Goal: Task Accomplishment & Management: Complete application form

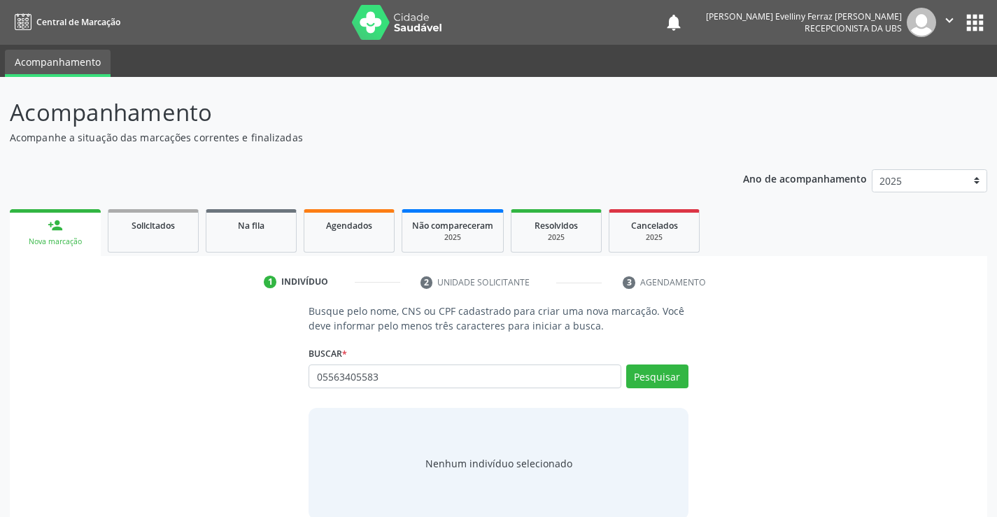
type input "05563405583"
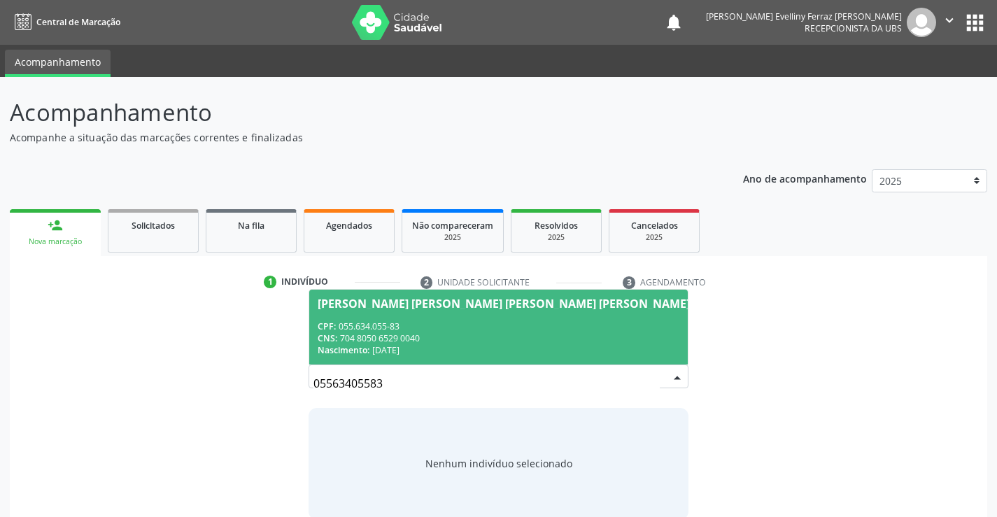
click at [497, 323] on div "CPF: 055.634.055-83" at bounding box center [504, 326] width 372 height 12
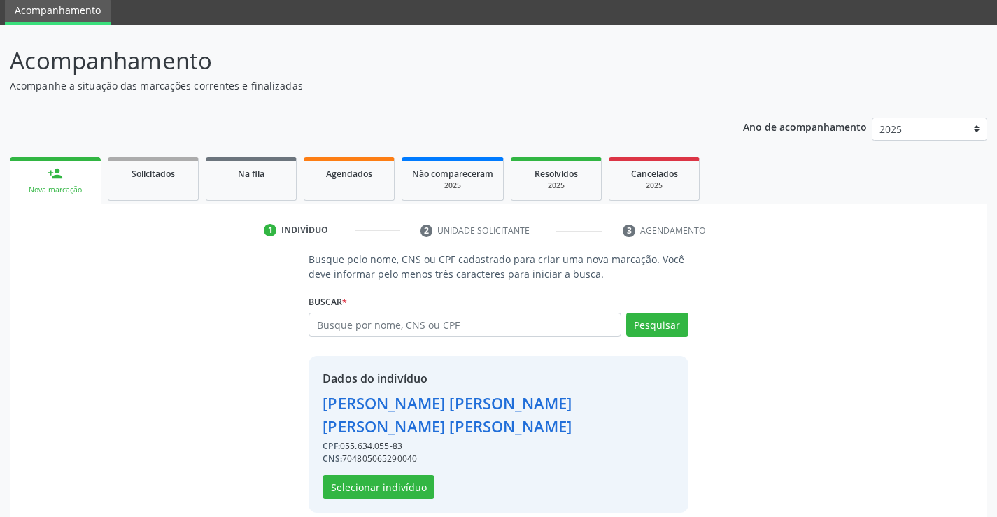
scroll to position [67, 0]
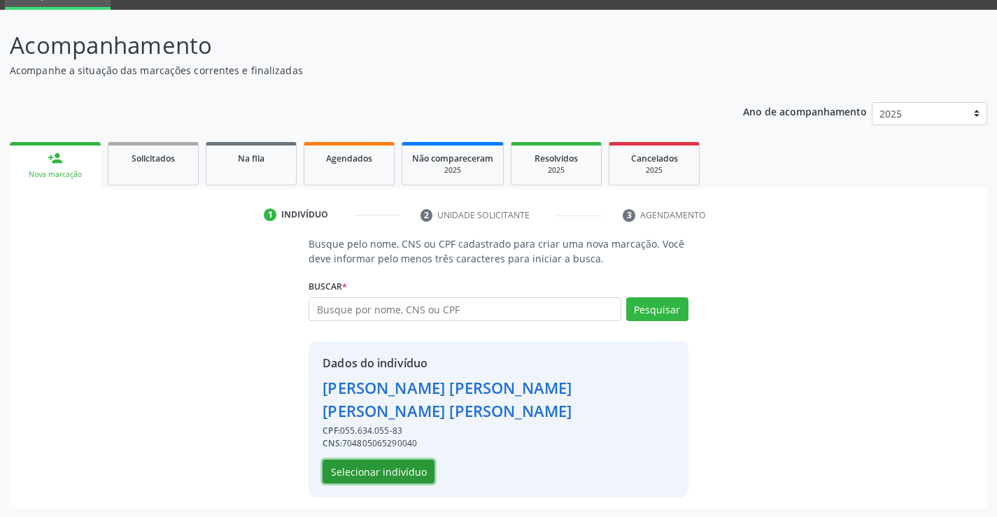
click at [425, 476] on button "Selecionar indivíduo" at bounding box center [379, 472] width 112 height 24
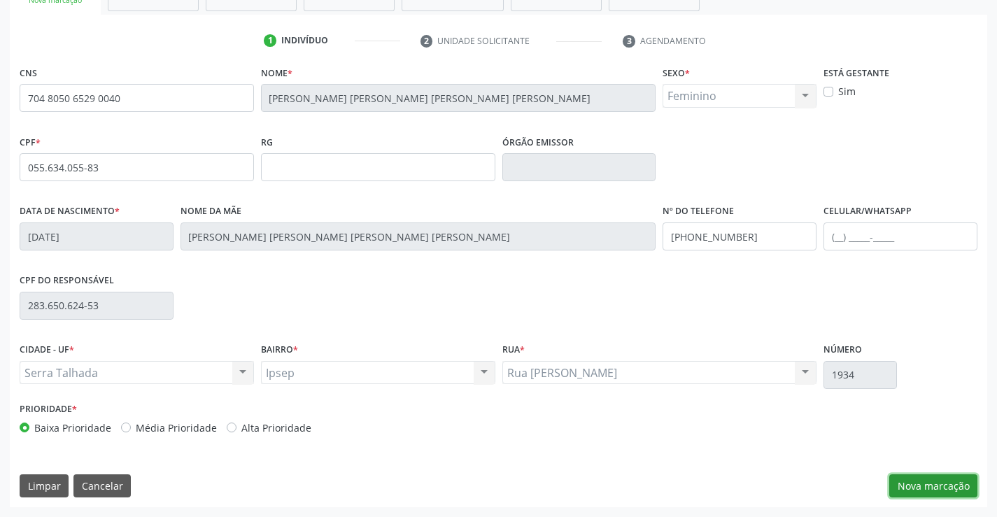
drag, startPoint x: 910, startPoint y: 486, endPoint x: 784, endPoint y: 419, distance: 142.8
click at [910, 487] on button "Nova marcação" at bounding box center [933, 486] width 88 height 24
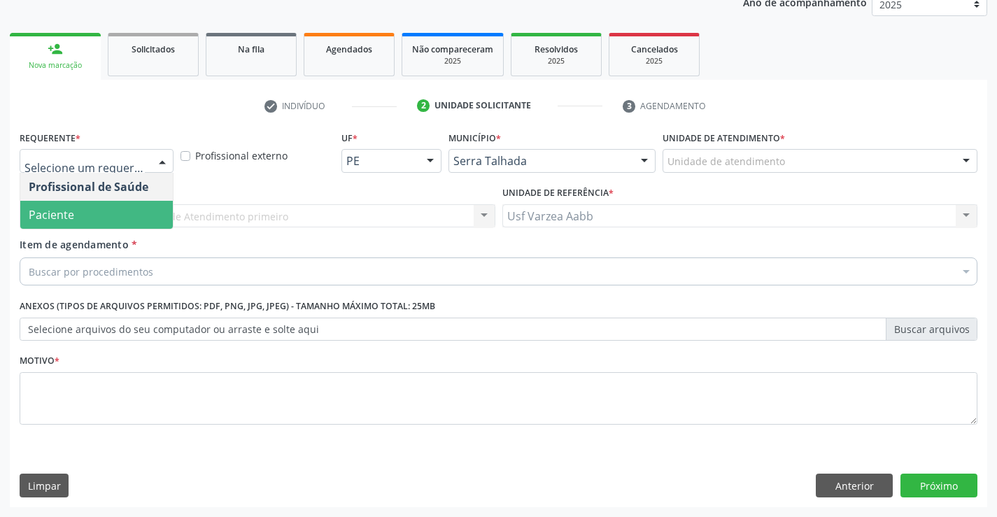
click at [104, 214] on span "Paciente" at bounding box center [96, 215] width 153 height 28
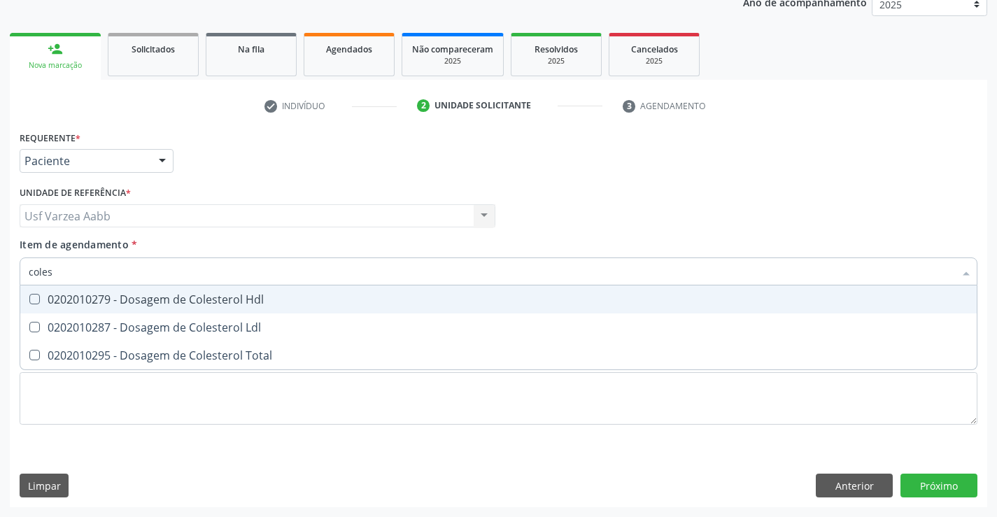
type input "colest"
click at [118, 290] on span "0202010279 - Dosagem de Colesterol Hdl" at bounding box center [498, 300] width 957 height 28
checkbox Hdl "true"
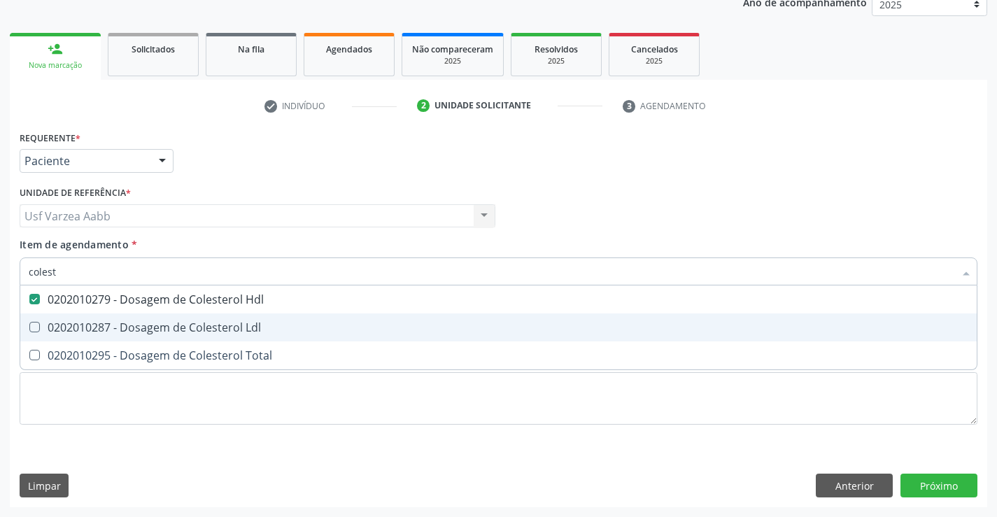
click at [119, 337] on span "0202010287 - Dosagem de Colesterol Ldl" at bounding box center [498, 327] width 957 height 28
checkbox Ldl "true"
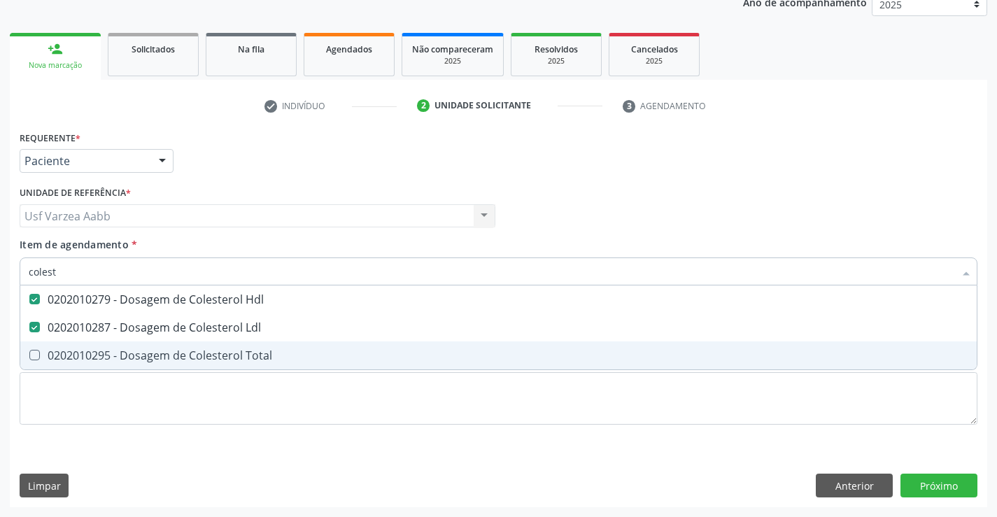
click at [120, 350] on div "0202010295 - Dosagem de Colesterol Total" at bounding box center [499, 355] width 940 height 11
checkbox Total "true"
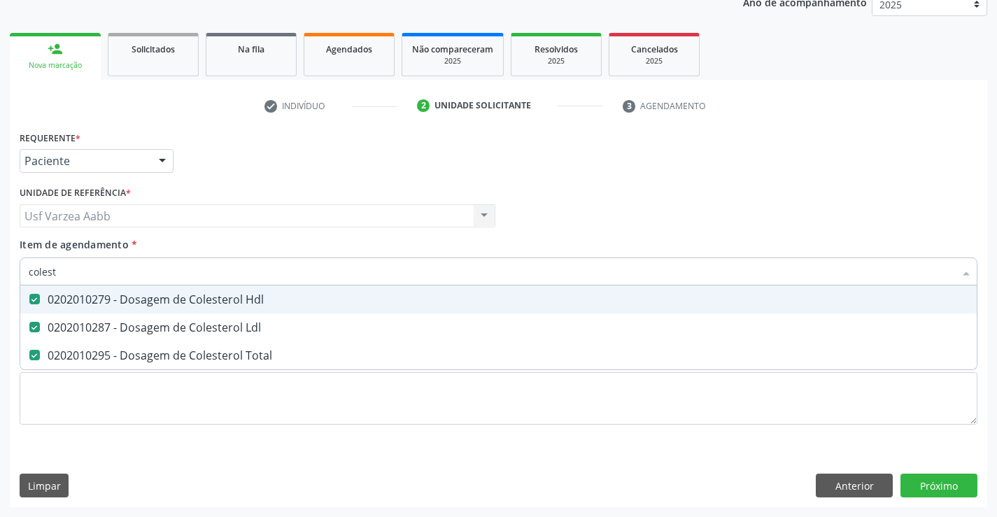
click at [132, 276] on input "colest" at bounding box center [492, 272] width 926 height 28
type input "cr"
checkbox Hdl "false"
checkbox Ldl "false"
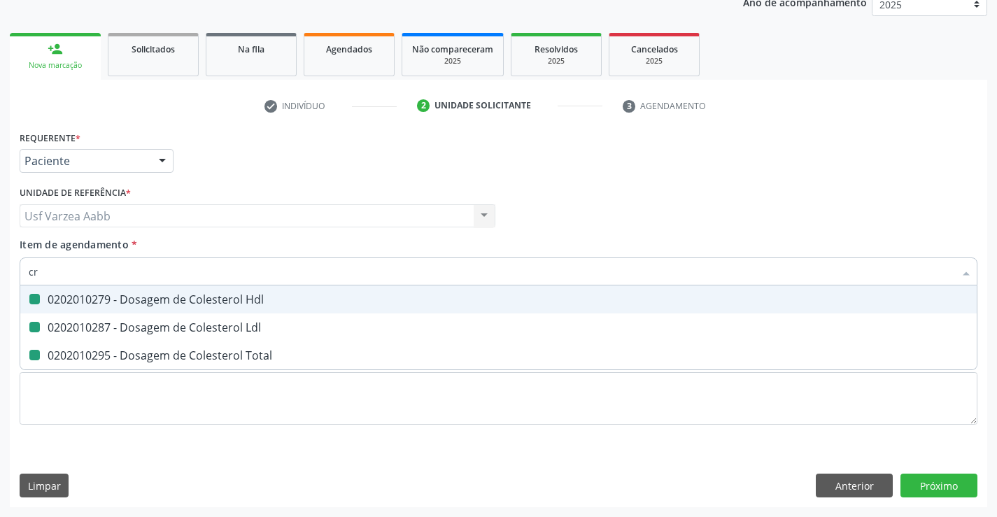
checkbox Total "false"
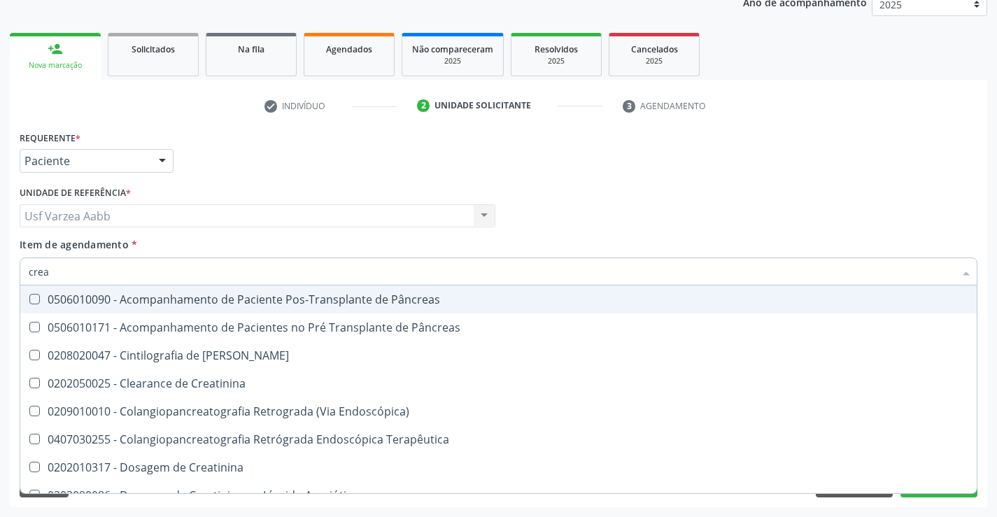
type input "creat"
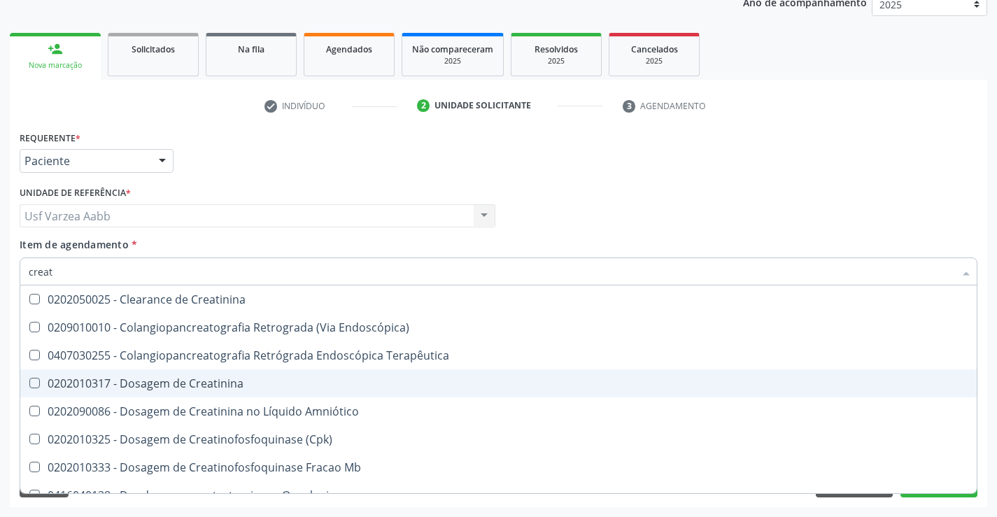
click at [150, 395] on span "0202010317 - Dosagem de Creatinina" at bounding box center [498, 383] width 957 height 28
checkbox Creatinina "true"
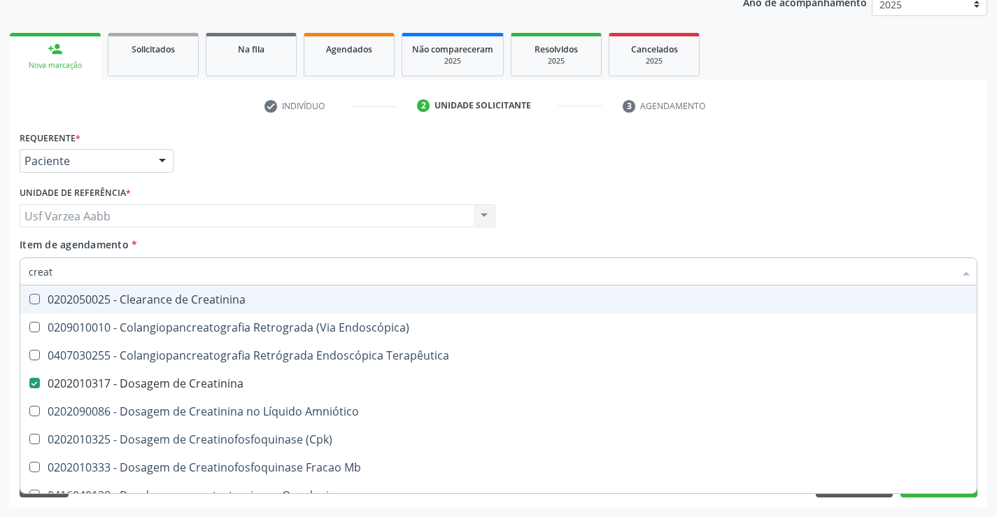
click at [115, 274] on input "creat" at bounding box center [492, 272] width 926 height 28
type input "trig"
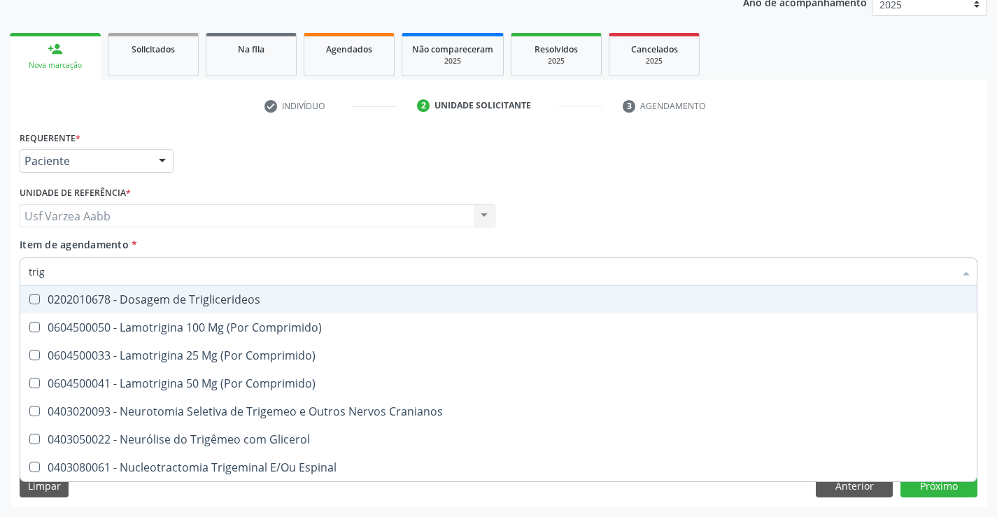
checkbox Comprimido\) "false"
click at [129, 299] on div "0202010678 - Dosagem de Triglicerideos" at bounding box center [499, 299] width 940 height 11
checkbox Triglicerideos "true"
click at [135, 272] on input "trig" at bounding box center [492, 272] width 926 height 28
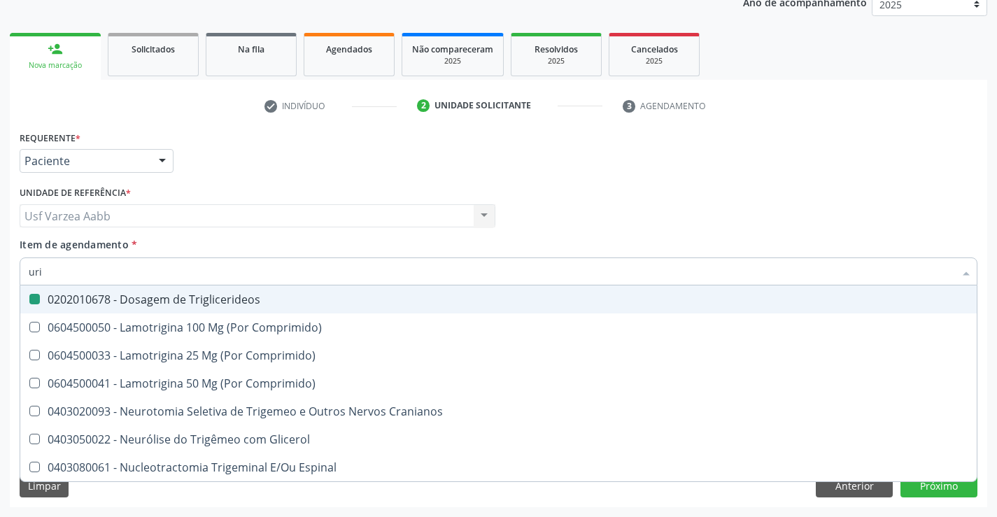
type input "urin"
checkbox Triglicerideos "false"
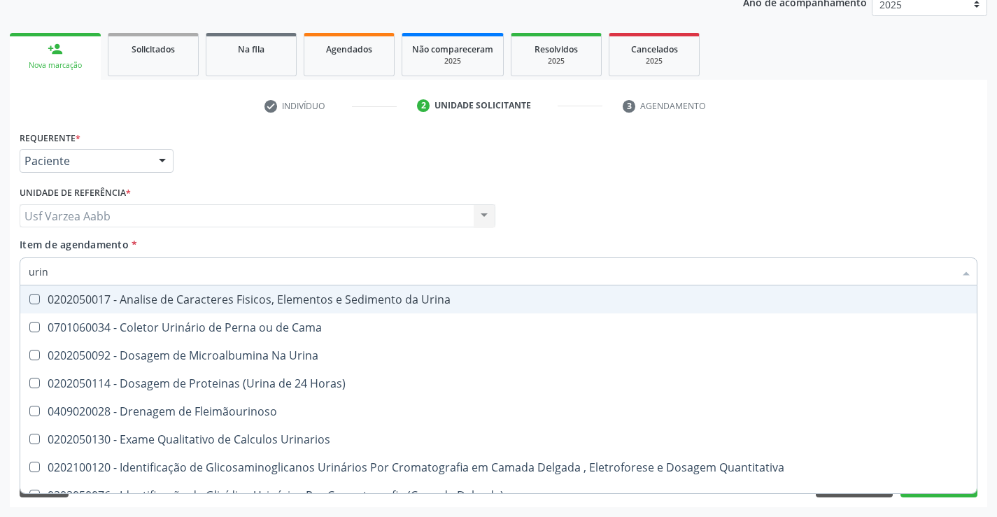
type input "urina"
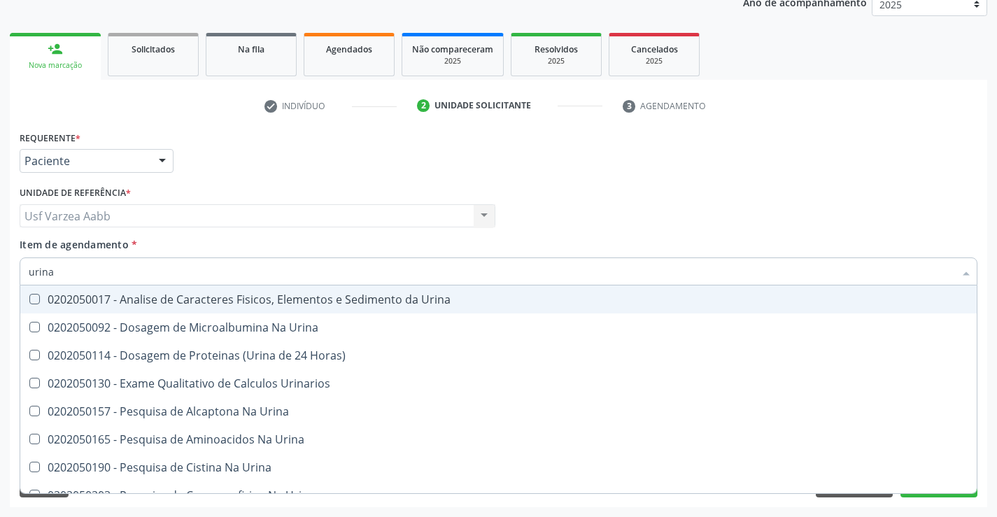
click at [136, 299] on div "0202050017 - Analise de Caracteres Fisicos, Elementos e Sedimento da Urina" at bounding box center [499, 299] width 940 height 11
checkbox Urina "true"
click at [164, 277] on input "urina" at bounding box center [492, 272] width 926 height 28
type input "gl"
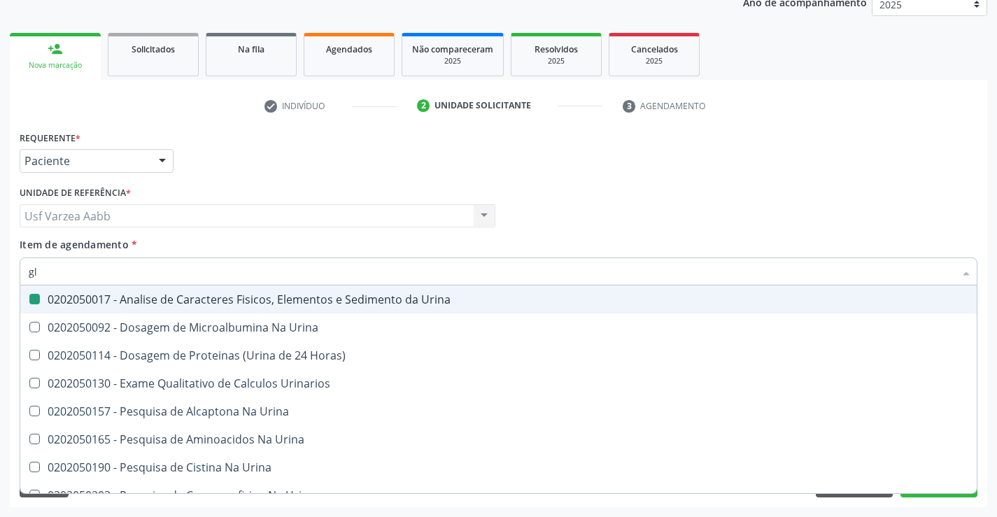
checkbox Urina "false"
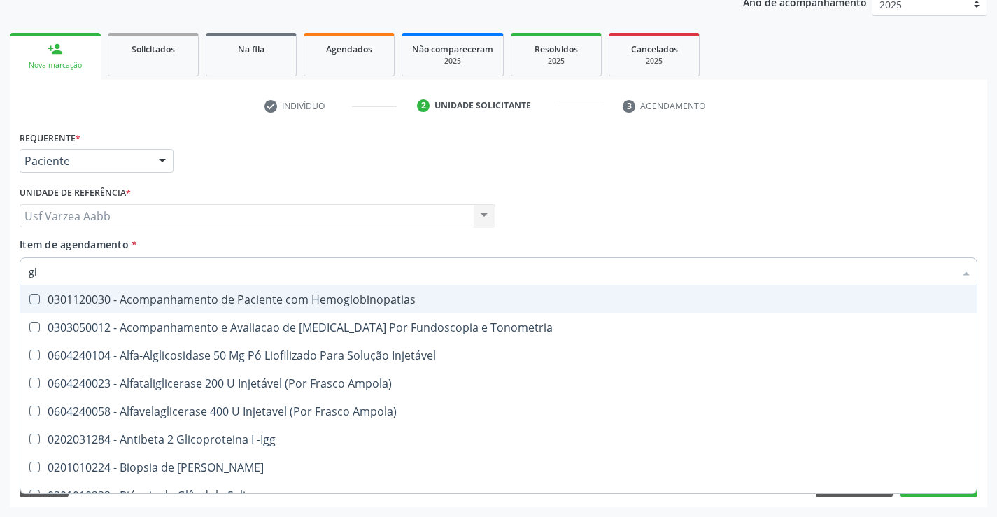
type input "gli"
checkbox Glomerular "true"
type input "glic"
checkbox Tardio\) "true"
checkbox Glomerular "false"
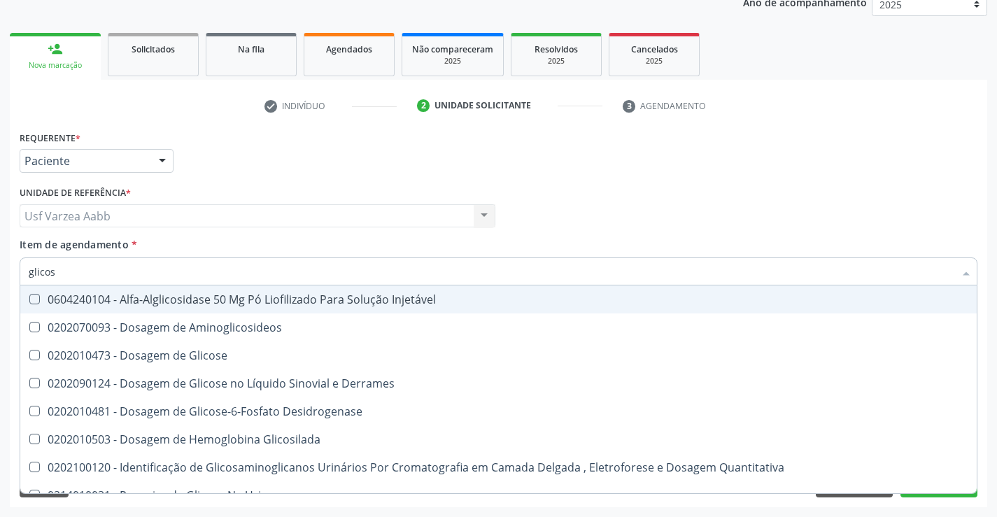
type input "glicose"
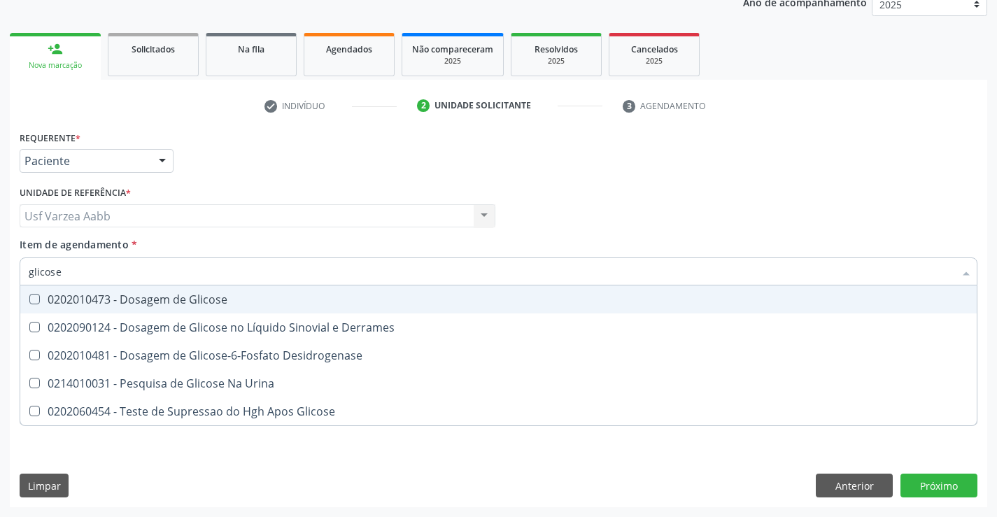
click at [179, 304] on div "0202010473 - Dosagem de Glicose" at bounding box center [499, 299] width 940 height 11
checkbox Glicose "true"
click at [214, 262] on input "glicose" at bounding box center [492, 272] width 926 height 28
type input "hemo"
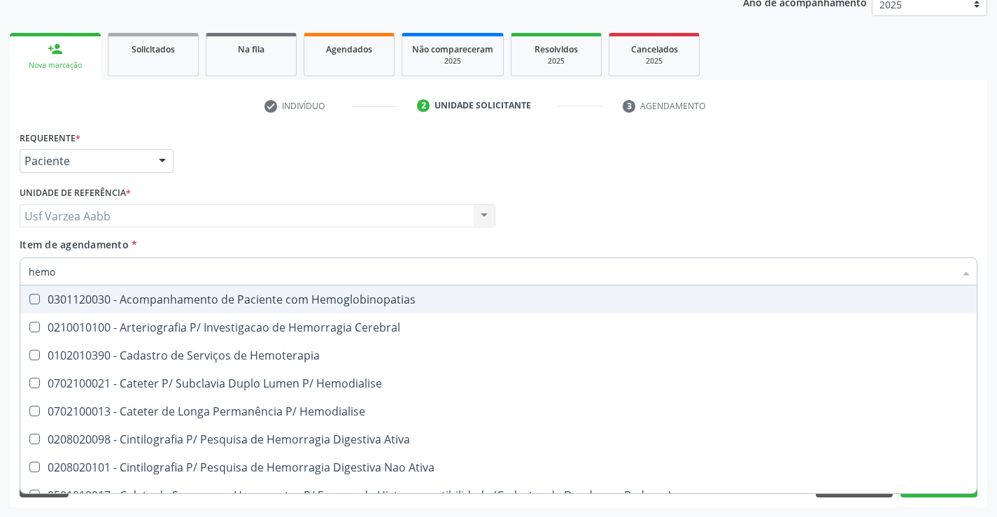
checkbox Hemoglobinopatias "false"
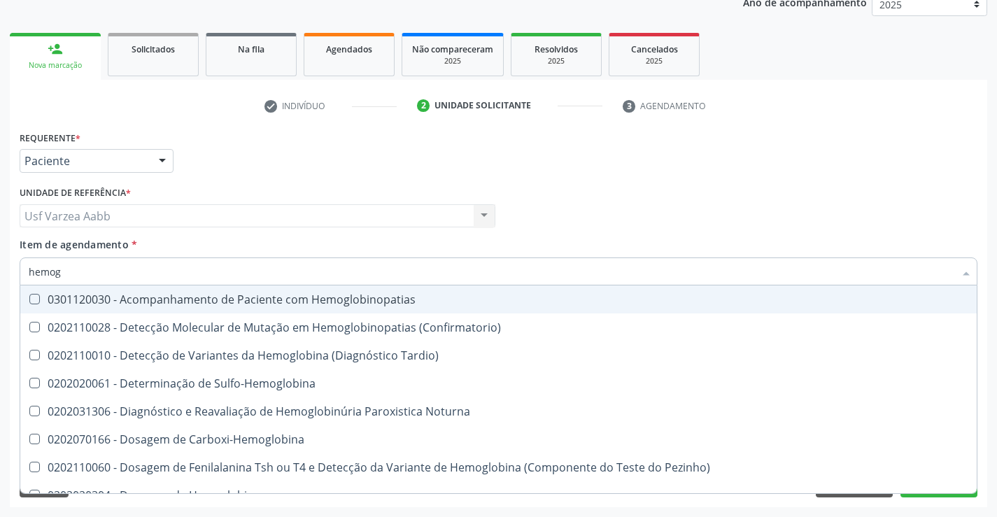
type input "hemogr"
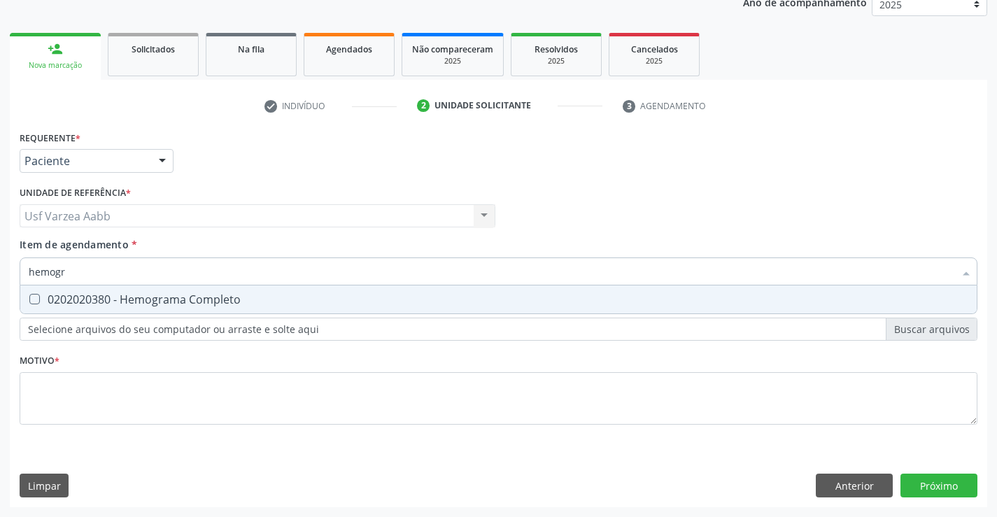
click at [215, 305] on div "0202020380 - Hemograma Completo" at bounding box center [499, 299] width 940 height 11
checkbox Completo "true"
click at [227, 272] on input "hemogr" at bounding box center [492, 272] width 926 height 28
type input "u"
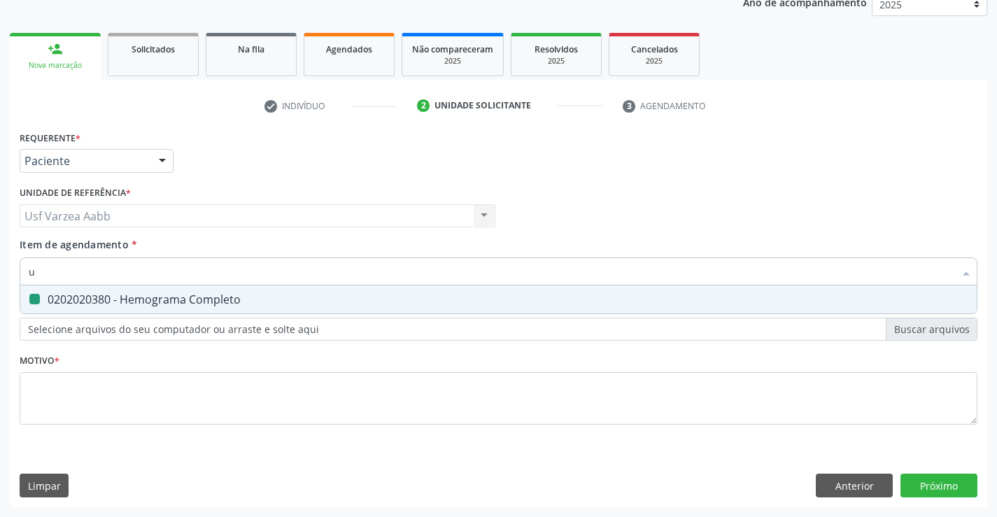
checkbox Completo "false"
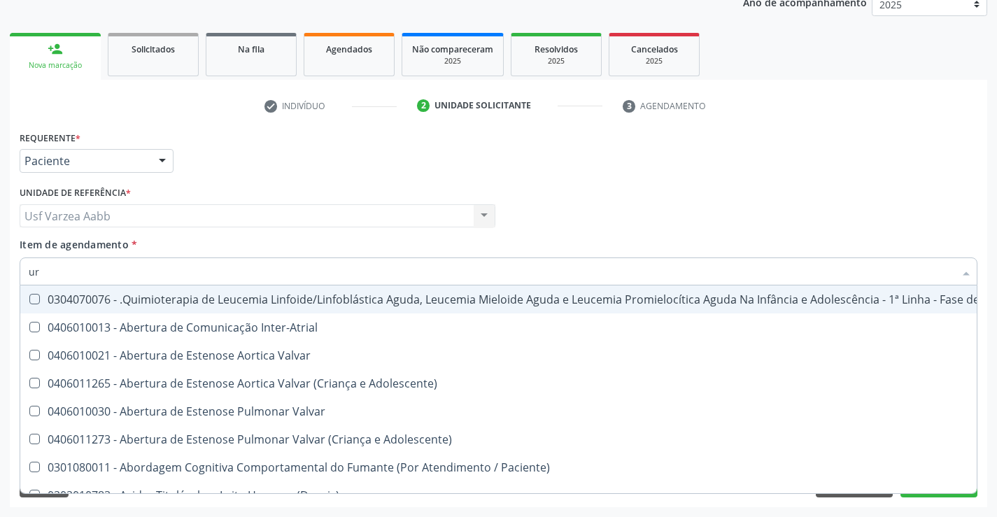
type input "ure"
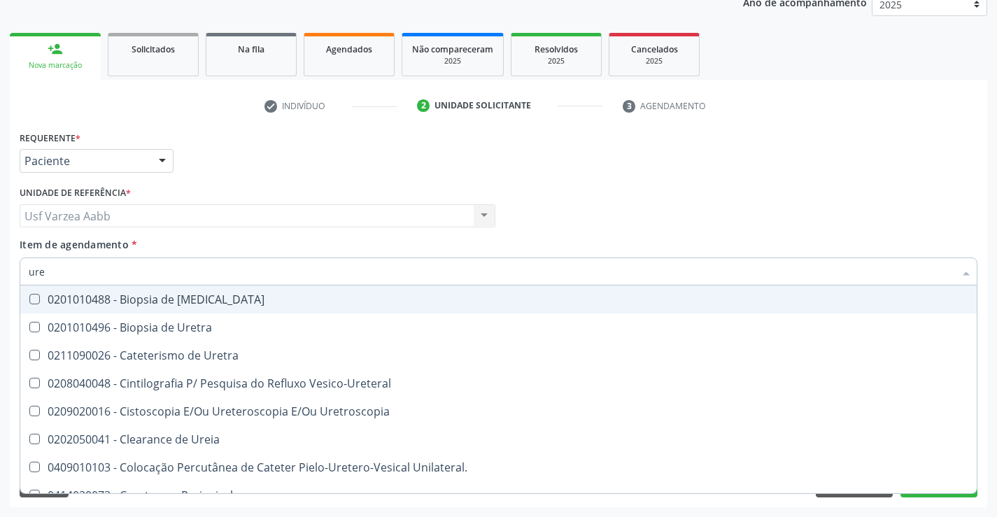
checkbox Peri-Uretral "false"
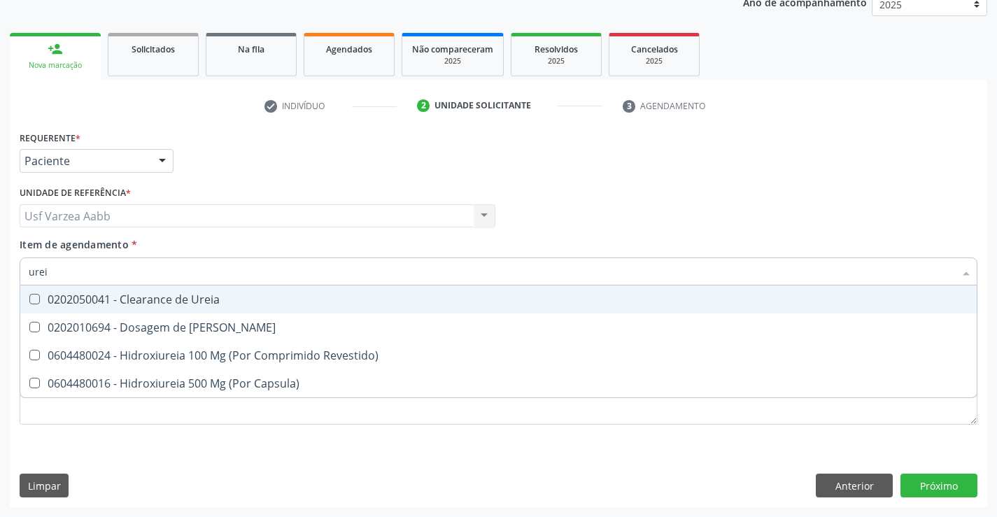
type input "ureia"
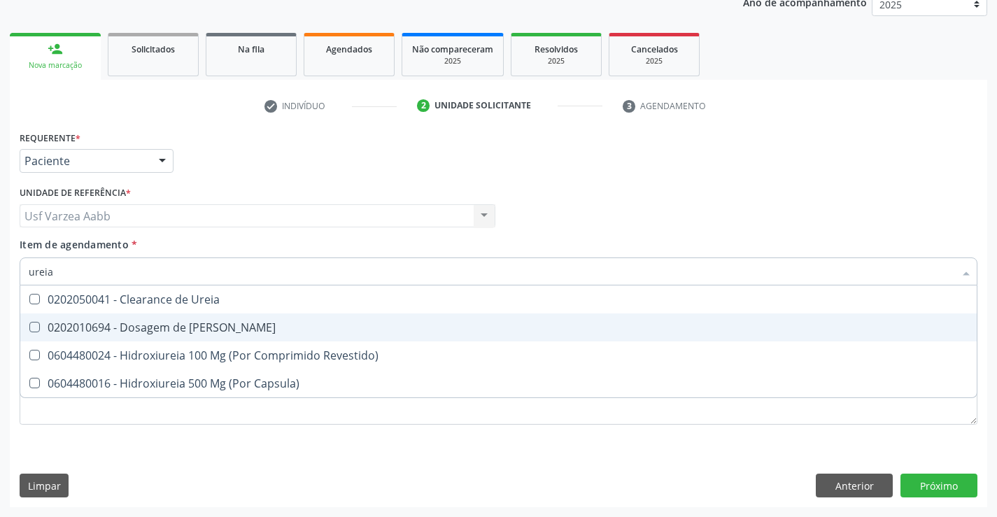
click at [228, 332] on div "0202010694 - Dosagem de [PERSON_NAME]" at bounding box center [499, 327] width 940 height 11
checkbox Ureia "true"
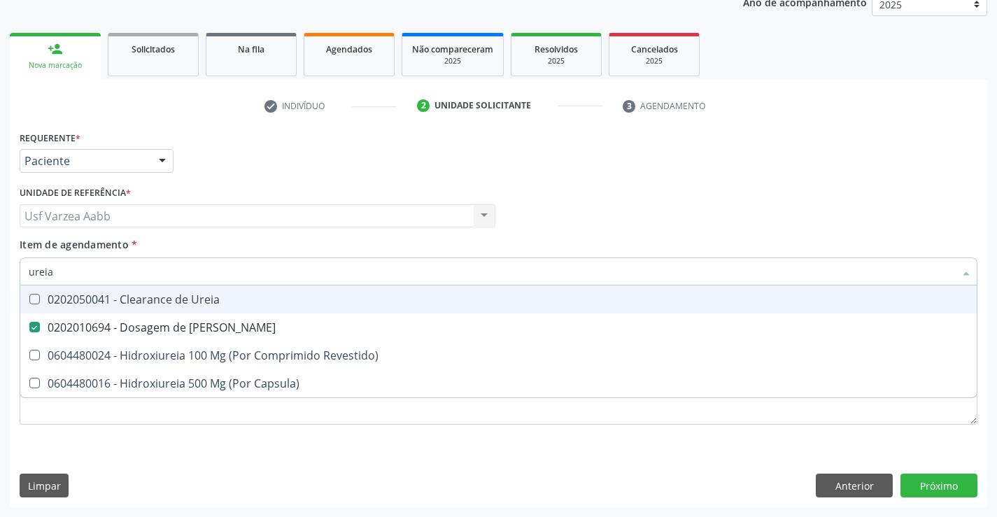
click at [640, 254] on div "Item de agendamento * ureia Desfazer seleção 0202050041 - Clearance de Ureia 02…" at bounding box center [499, 259] width 958 height 44
checkbox Revestido\) "true"
checkbox Capsula\) "true"
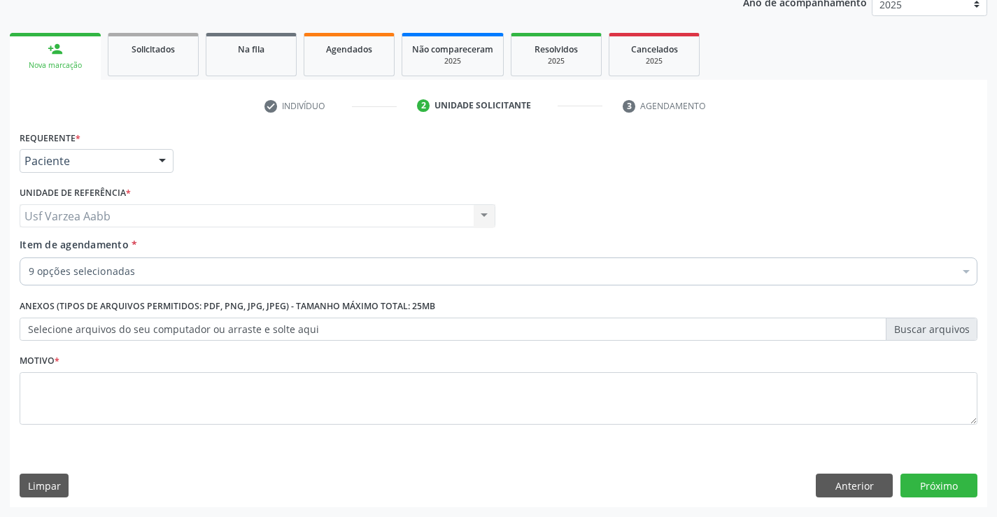
click at [435, 369] on div "Motivo *" at bounding box center [499, 388] width 958 height 74
click at [436, 403] on textarea at bounding box center [499, 398] width 958 height 53
type textarea "X"
click at [936, 479] on button "Próximo" at bounding box center [939, 486] width 77 height 24
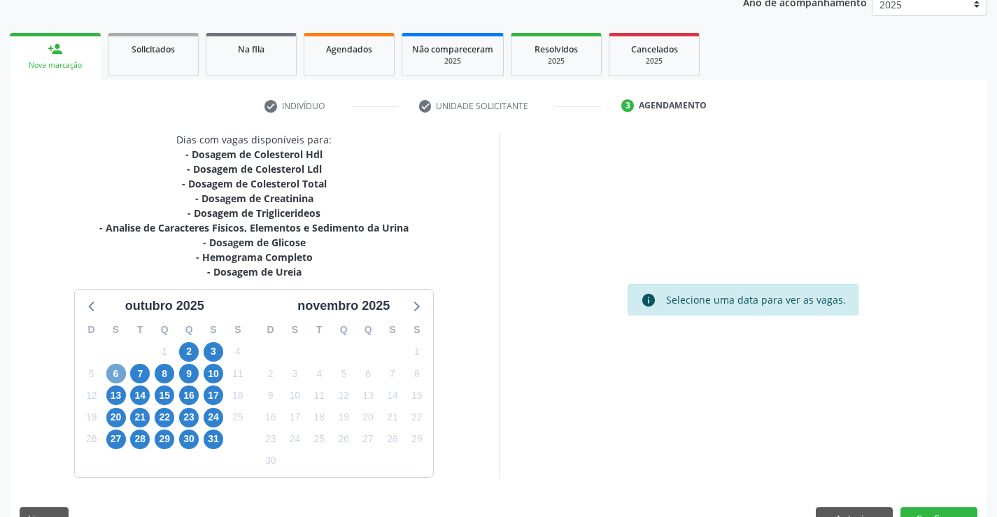
click at [118, 380] on span "6" at bounding box center [116, 374] width 20 height 20
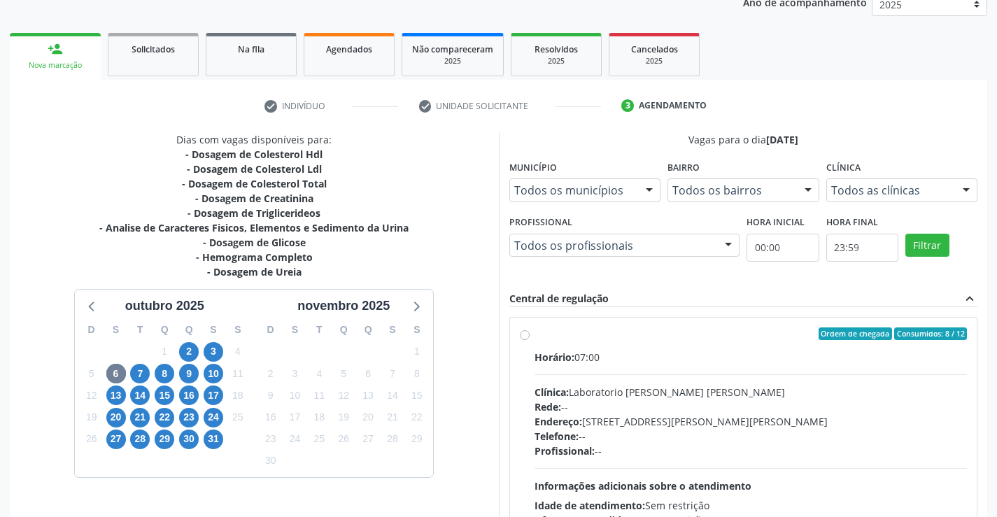
click at [539, 348] on label "Ordem de chegada Consumidos: 8 / 12 Horário: 07:00 Clínica: Laboratorio [PERSON…" at bounding box center [751, 434] width 433 height 215
click at [530, 340] on input "Ordem de chegada Consumidos: 8 / 12 Horário: 07:00 Clínica: Laboratorio [PERSON…" at bounding box center [525, 333] width 10 height 13
radio input "true"
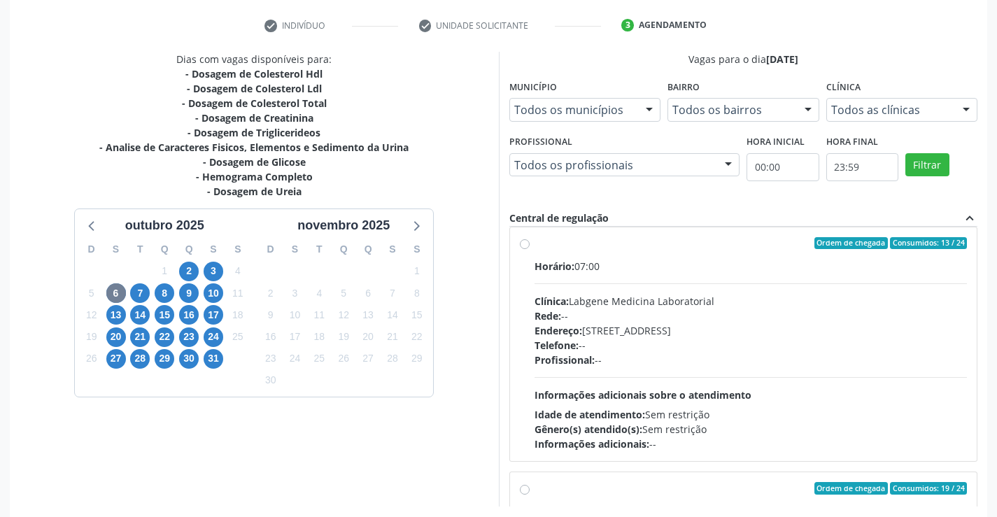
scroll to position [319, 0]
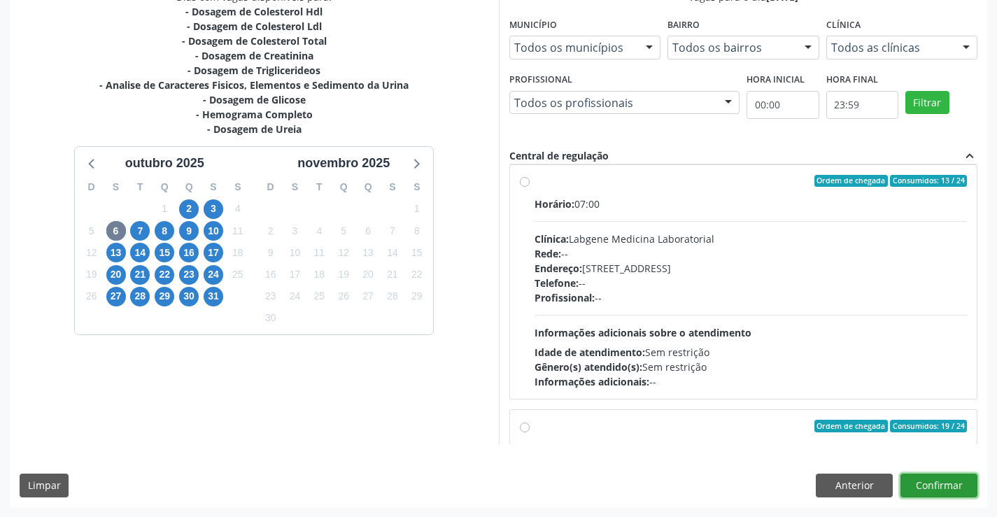
click at [965, 478] on button "Confirmar" at bounding box center [939, 486] width 77 height 24
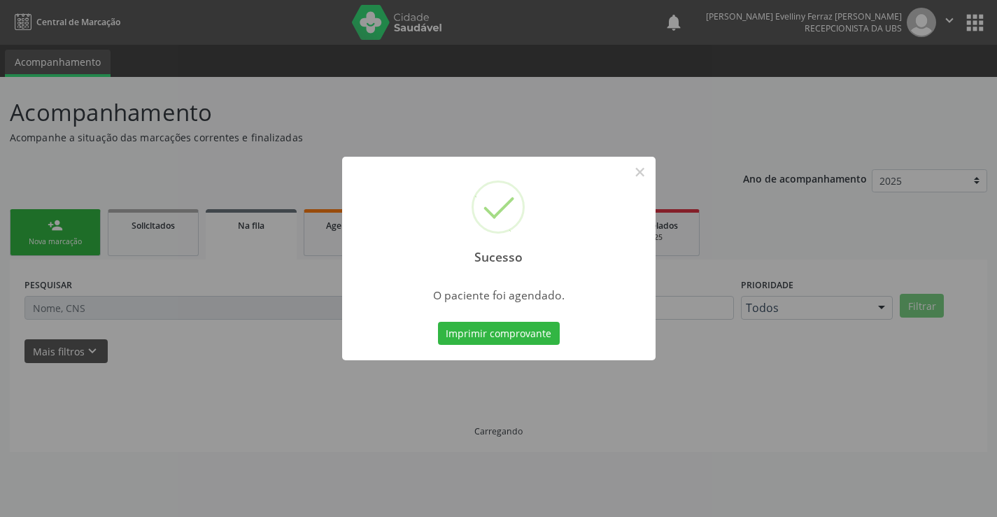
scroll to position [0, 0]
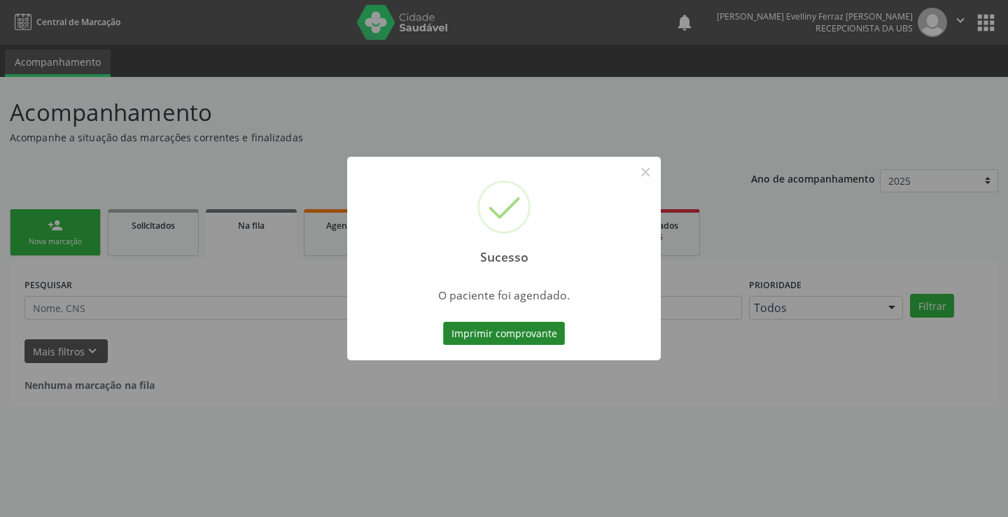
click at [458, 323] on button "Imprimir comprovante" at bounding box center [504, 334] width 122 height 24
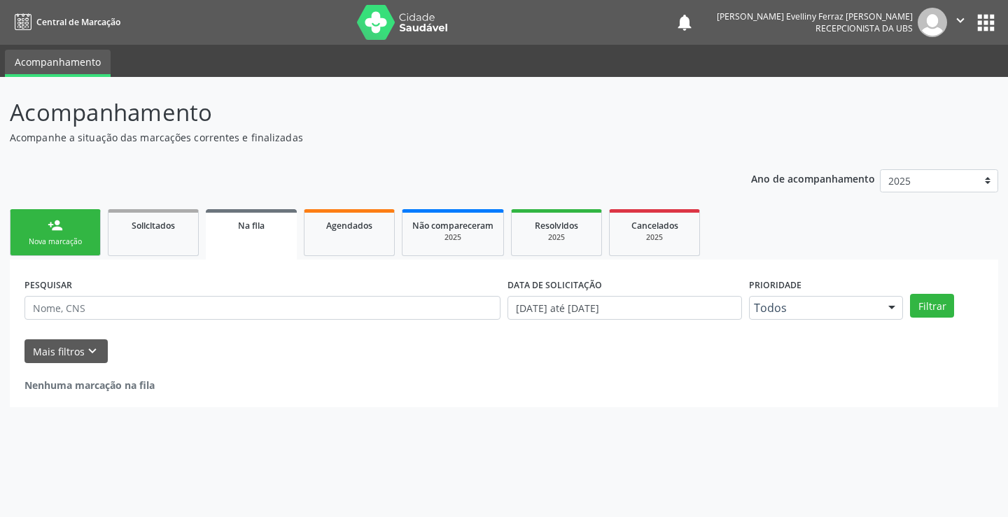
click at [94, 229] on link "person_add Nova marcação" at bounding box center [55, 232] width 91 height 47
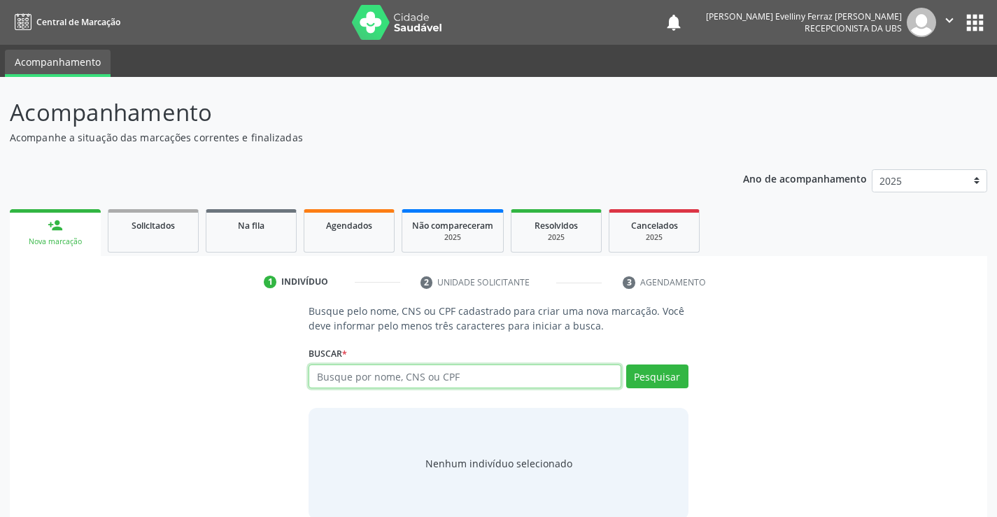
click at [390, 384] on input "text" at bounding box center [465, 377] width 312 height 24
type input "05563405583"
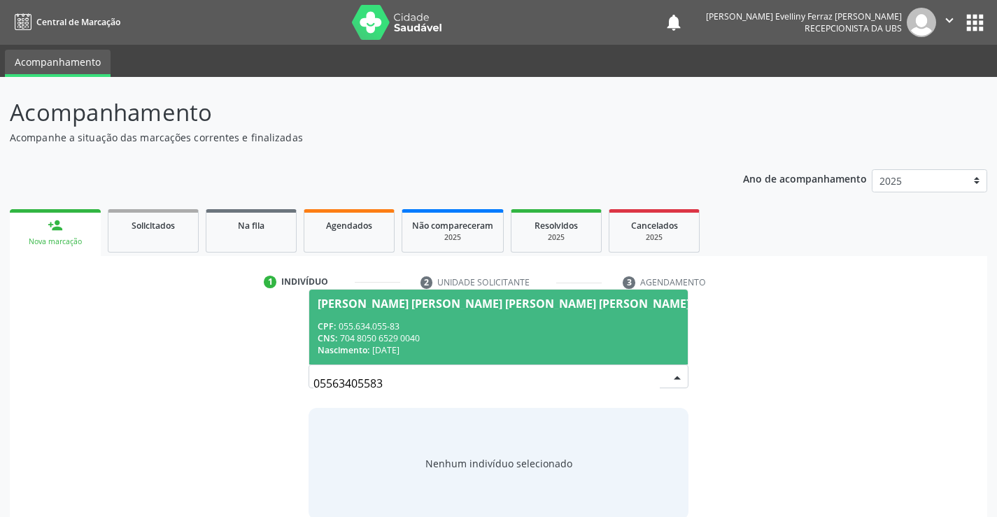
click at [556, 330] on div "CPF: 055.634.055-83" at bounding box center [504, 326] width 372 height 12
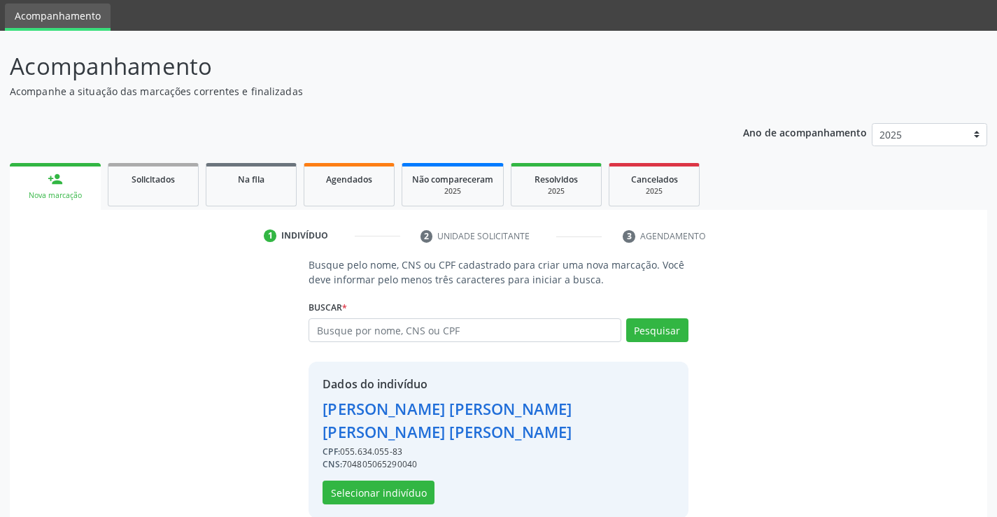
scroll to position [67, 0]
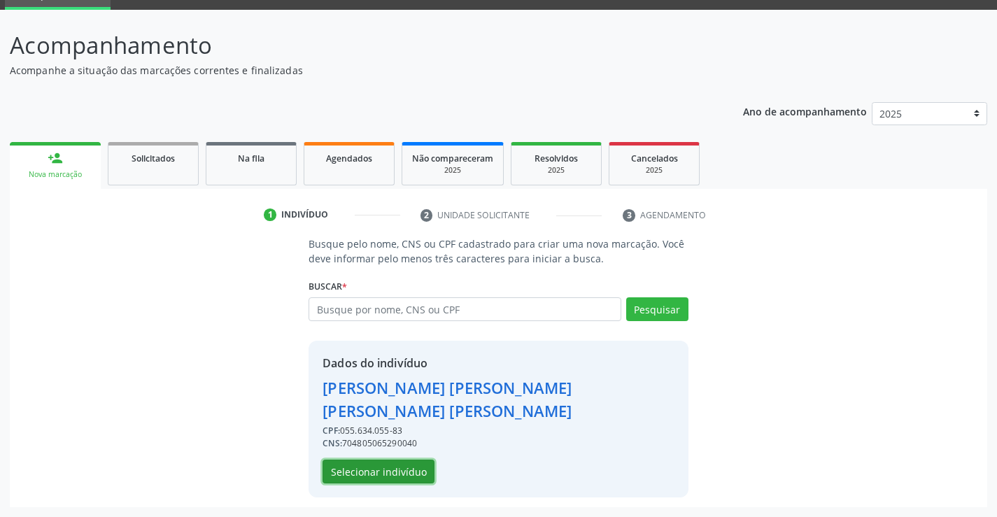
click at [389, 464] on button "Selecionar indivíduo" at bounding box center [379, 472] width 112 height 24
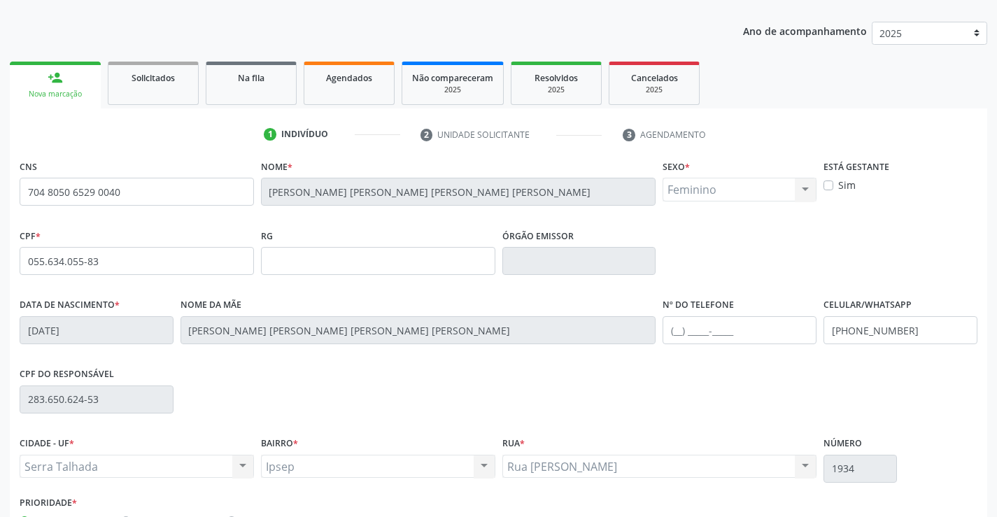
scroll to position [241, 0]
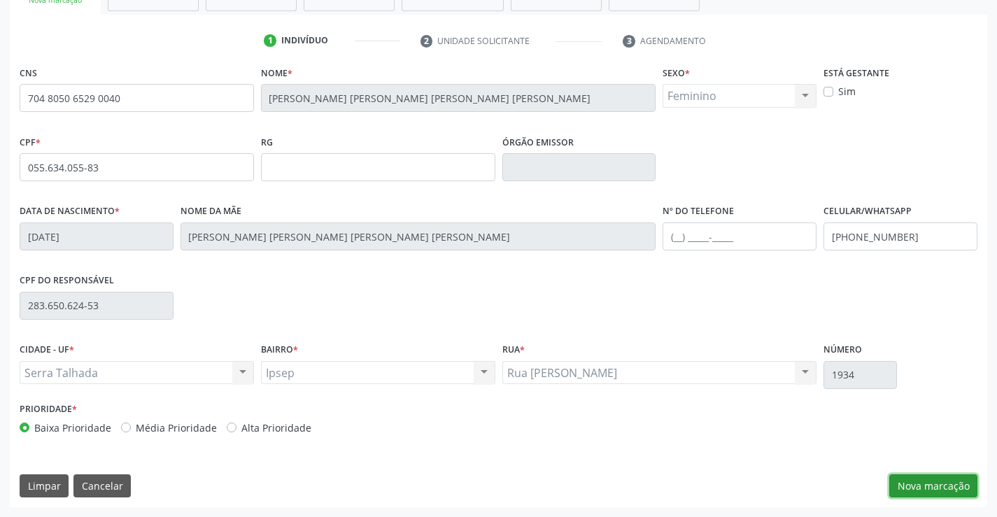
click at [947, 484] on button "Nova marcação" at bounding box center [933, 486] width 88 height 24
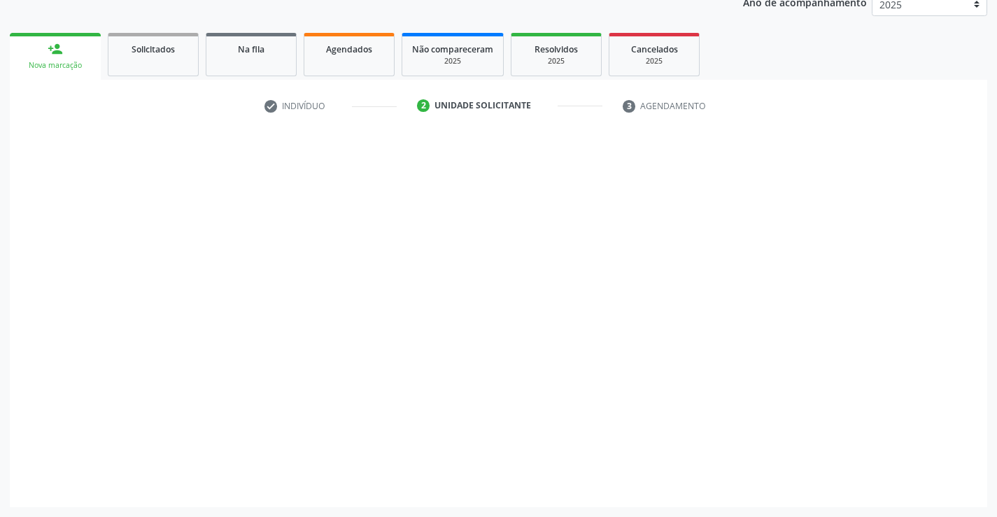
scroll to position [176, 0]
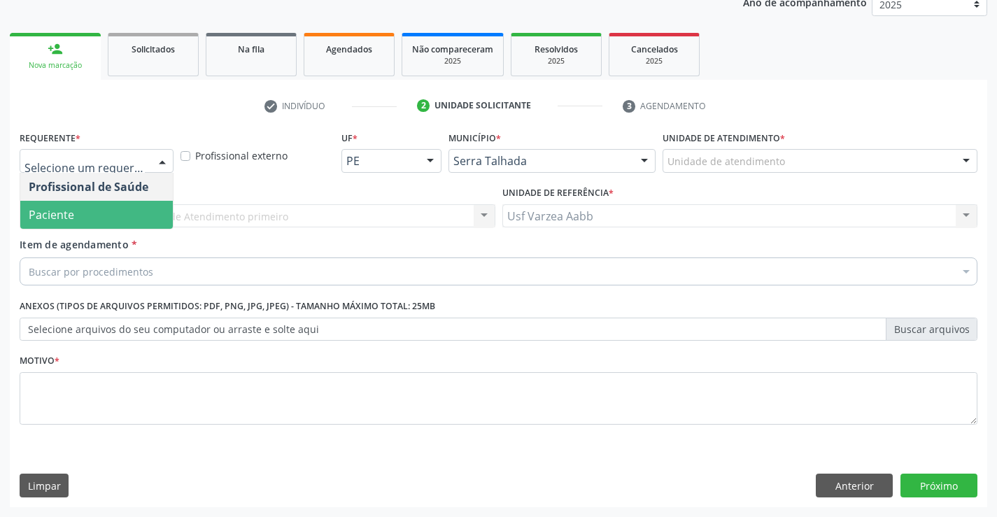
click at [101, 215] on span "Paciente" at bounding box center [96, 215] width 153 height 28
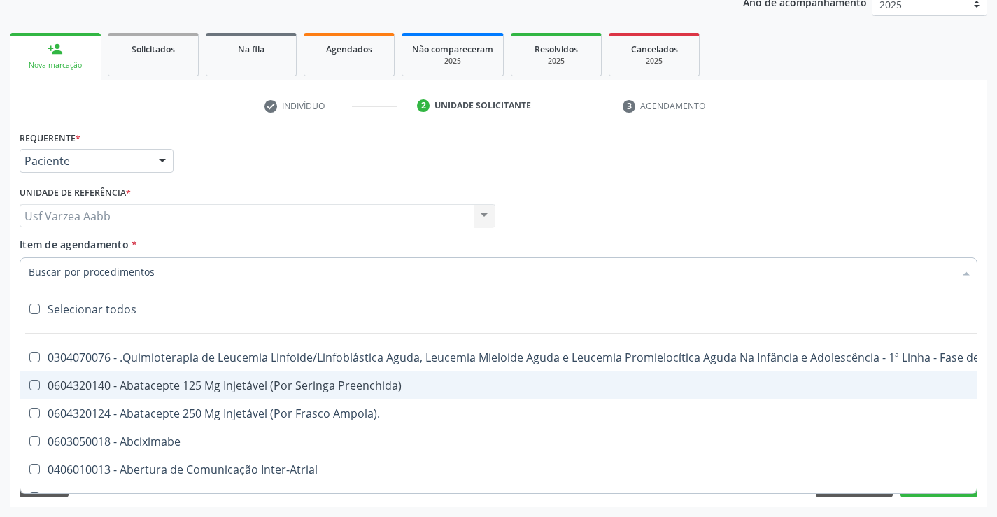
click at [92, 278] on input "Item de agendamento *" at bounding box center [492, 272] width 926 height 28
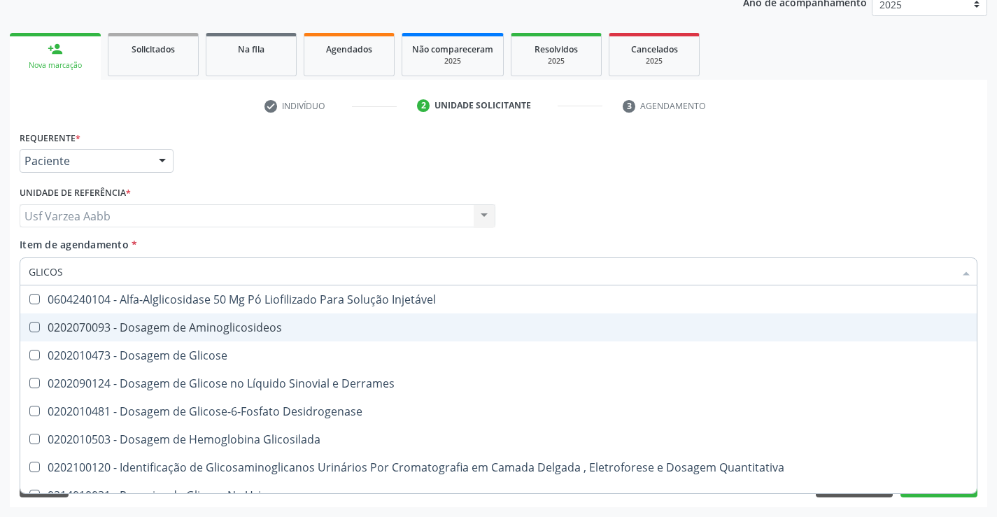
type input "GLICOSI"
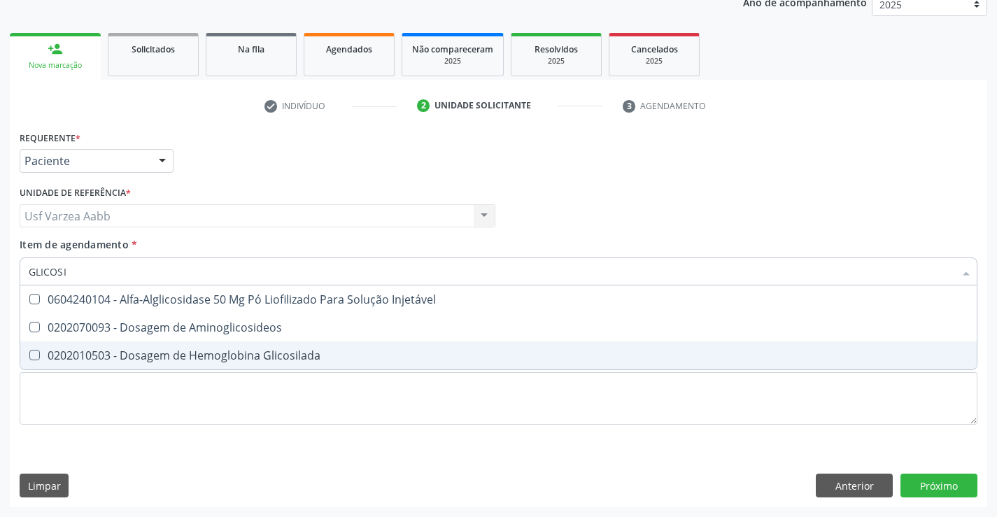
click at [474, 362] on span "0202010503 - Dosagem de Hemoglobina Glicosilada" at bounding box center [498, 355] width 957 height 28
checkbox Glicosilada "true"
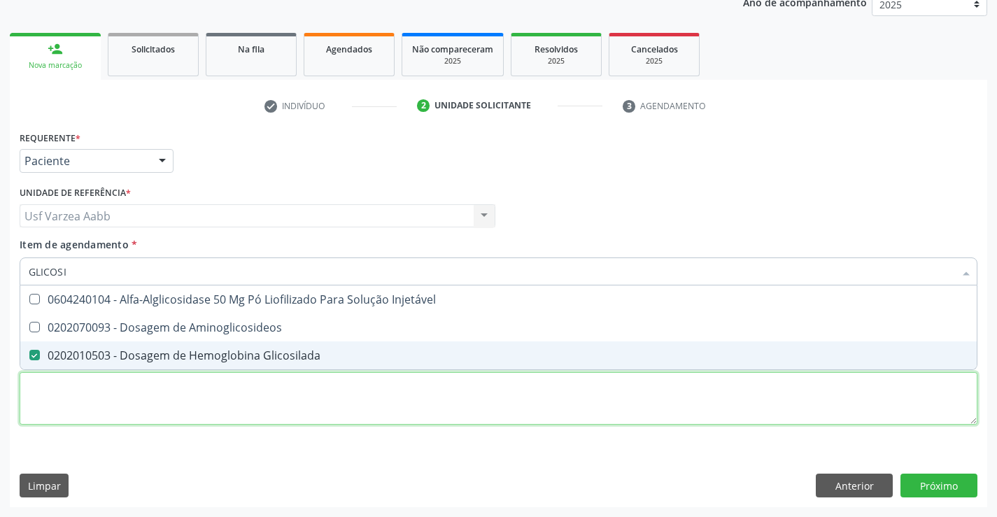
click at [474, 400] on div "Requerente * Paciente Profissional de Saúde Paciente Nenhum resultado encontrad…" at bounding box center [499, 285] width 958 height 317
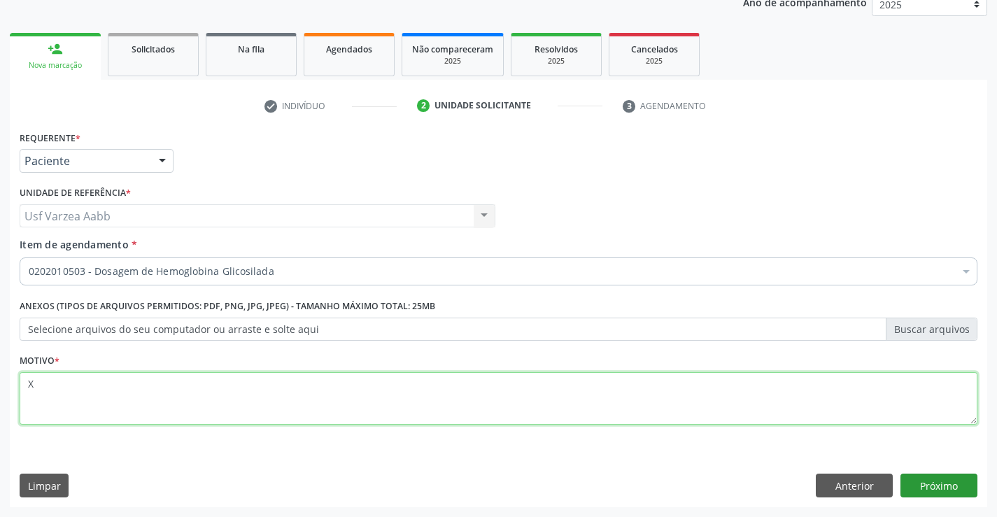
type textarea "X"
click at [922, 490] on button "Próximo" at bounding box center [939, 486] width 77 height 24
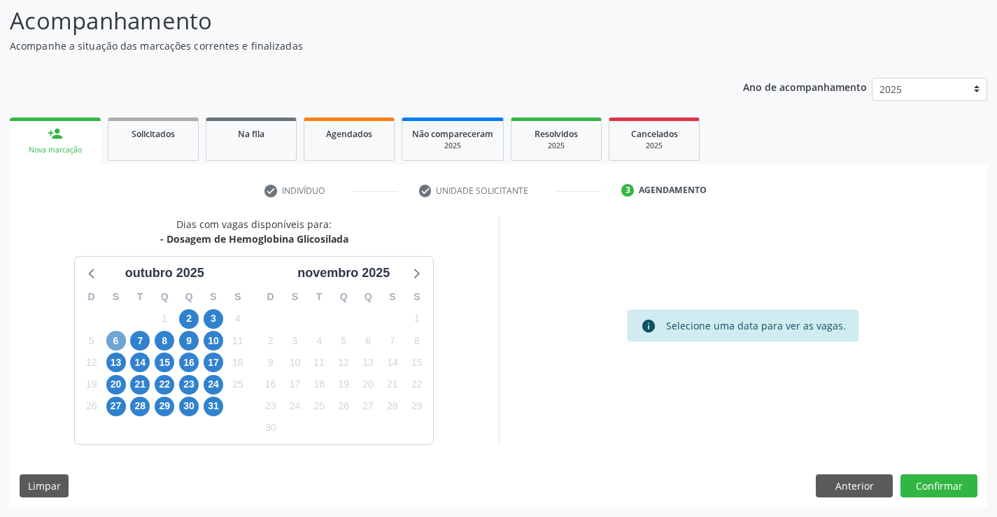
click at [122, 344] on span "6" at bounding box center [116, 341] width 20 height 20
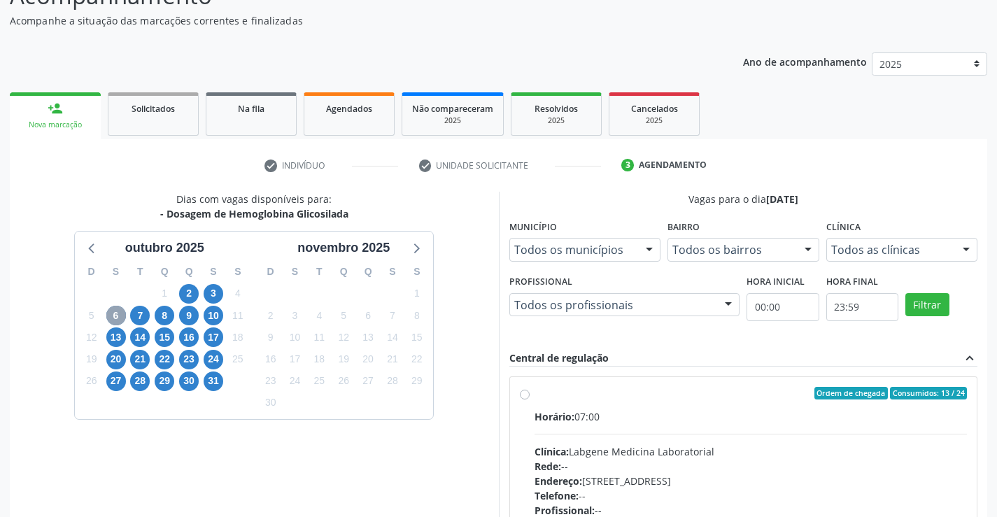
scroll to position [109, 0]
